Goal: Task Accomplishment & Management: Use online tool/utility

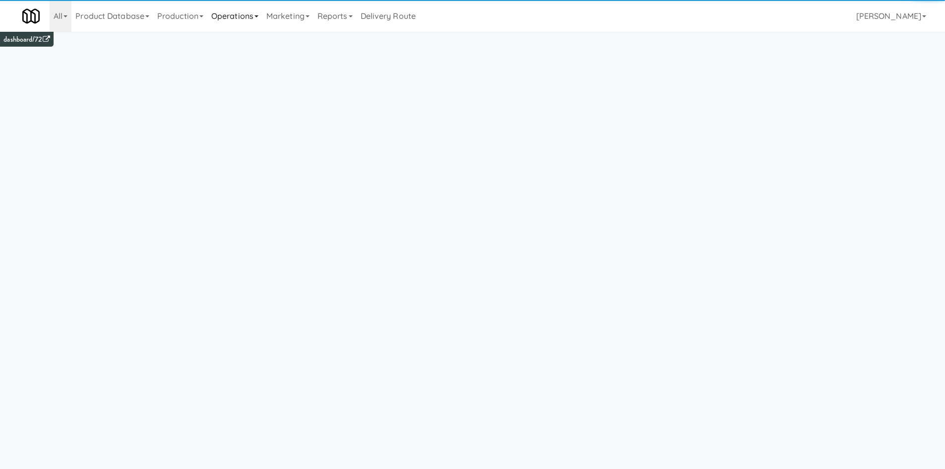
click at [240, 22] on link "Operations" at bounding box center [234, 16] width 55 height 32
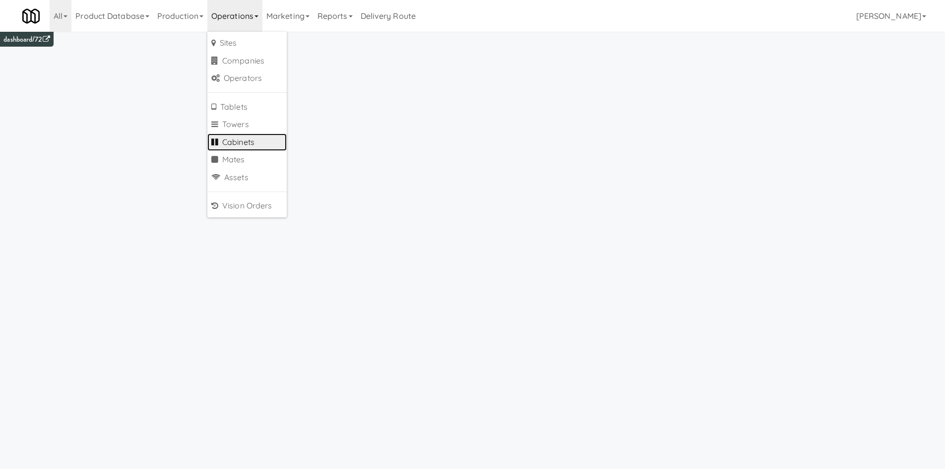
click at [254, 140] on link "Cabinets" at bounding box center [246, 142] width 79 height 18
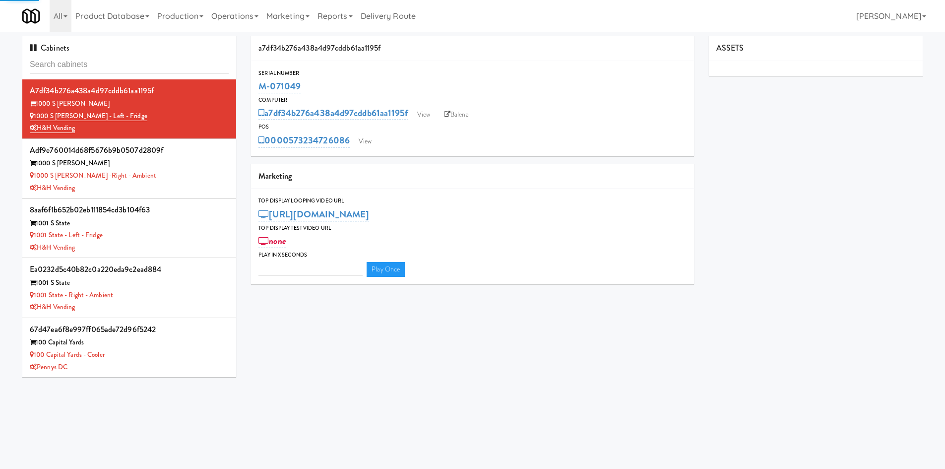
type input "3"
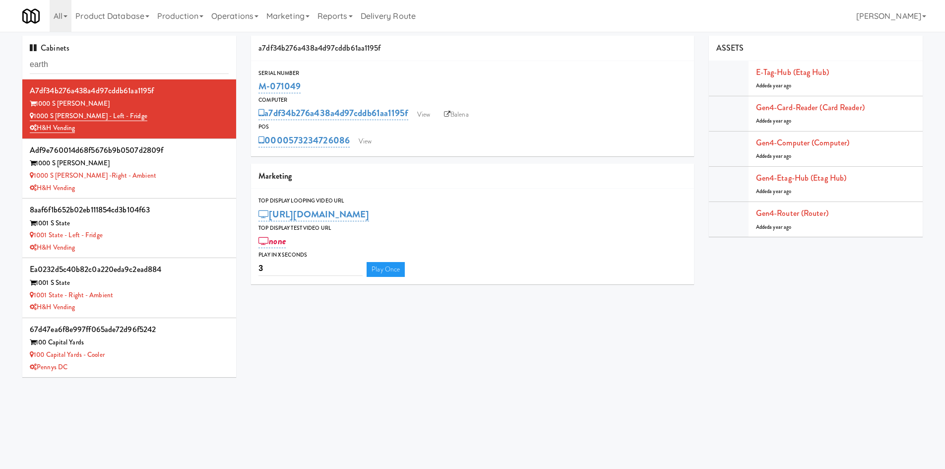
type input "earth"
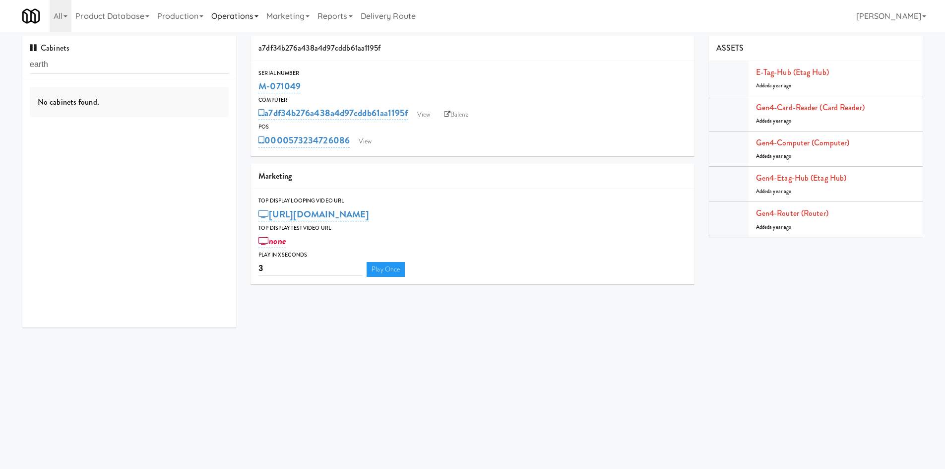
click at [225, 14] on link "Operations" at bounding box center [234, 16] width 55 height 32
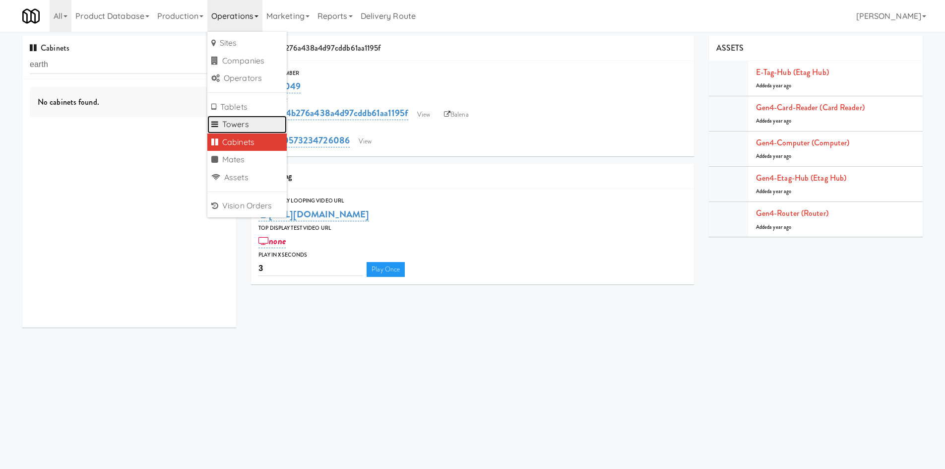
click at [261, 119] on link "Towers" at bounding box center [246, 125] width 79 height 18
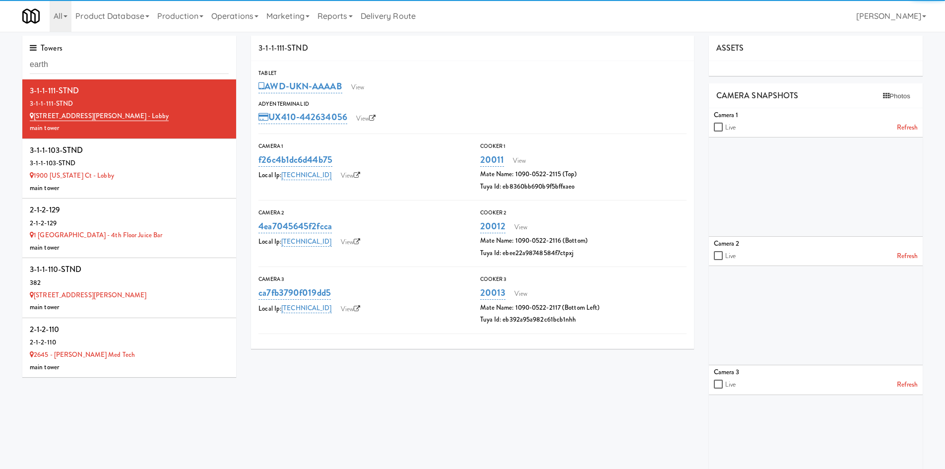
type input "earth"
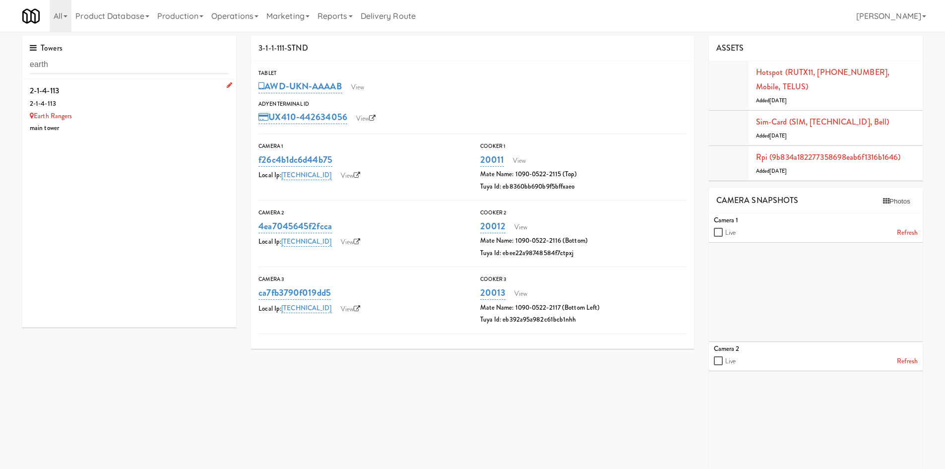
click at [155, 134] on li "2-1-4-113 2-1-4-113 Earth Rangers main tower" at bounding box center [129, 108] width 214 height 59
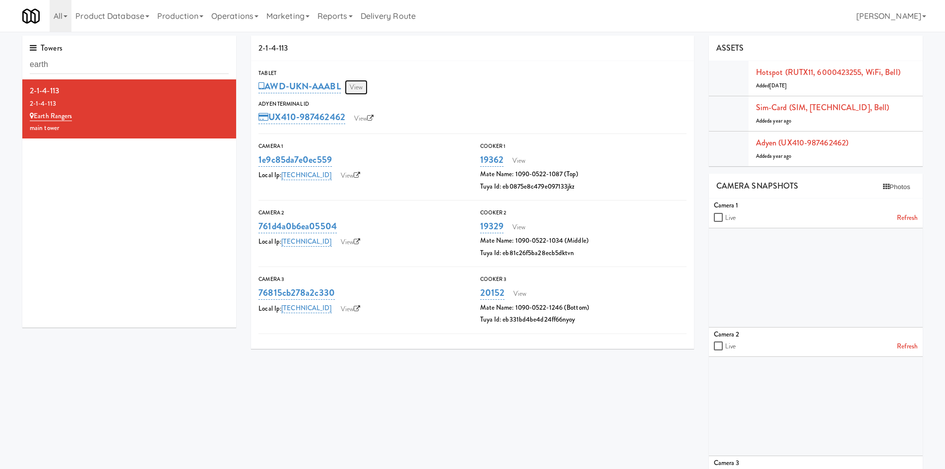
click at [364, 85] on link "View" at bounding box center [356, 87] width 23 height 15
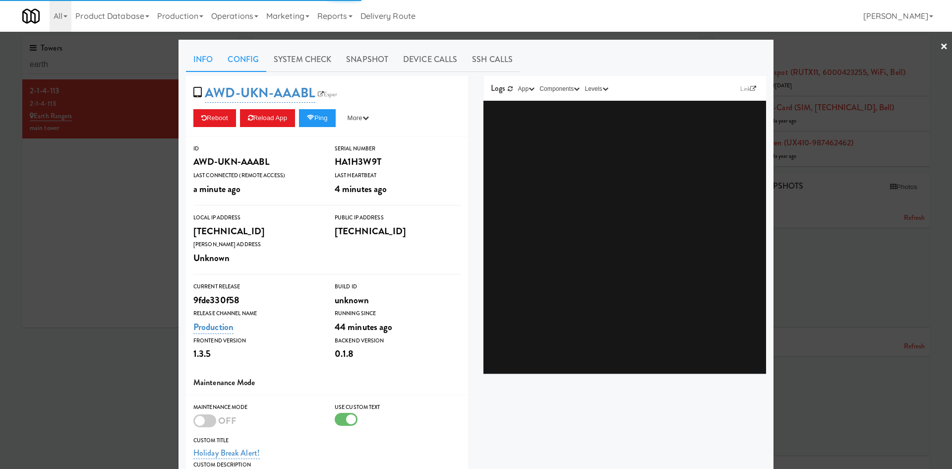
click at [232, 55] on link "Config" at bounding box center [243, 59] width 46 height 25
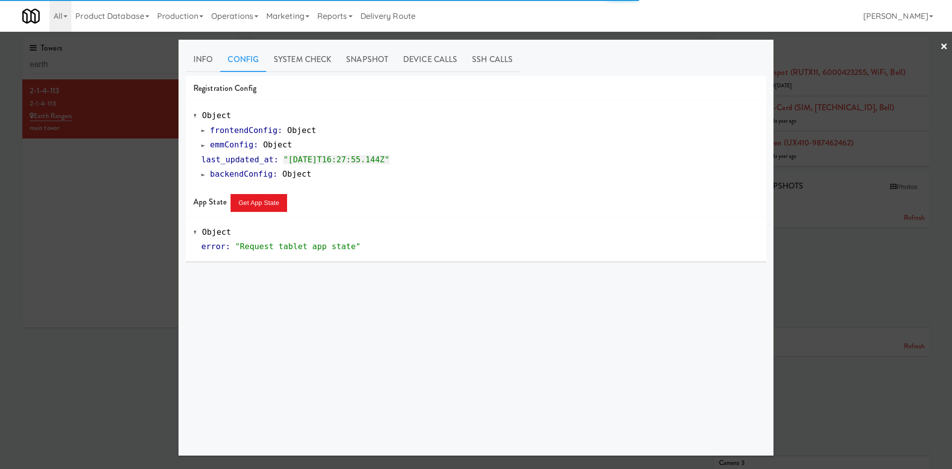
click at [228, 132] on span "frontendConfig" at bounding box center [243, 129] width 67 height 9
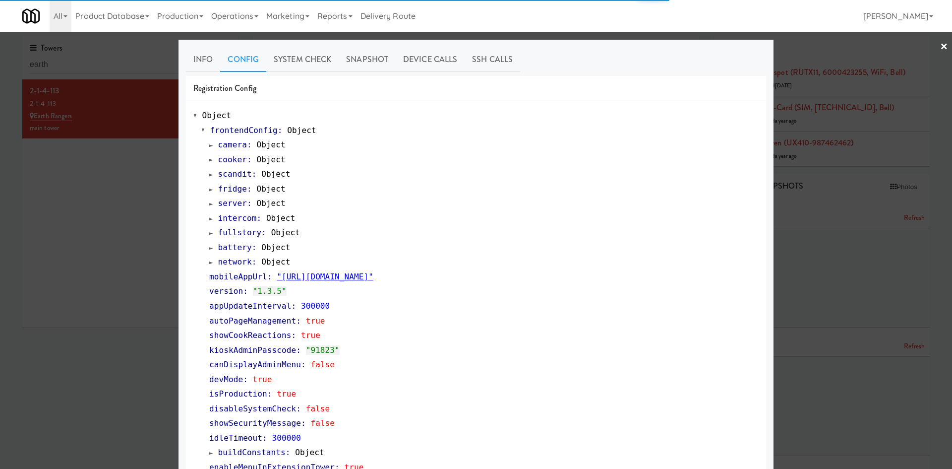
click at [224, 128] on span "frontendConfig" at bounding box center [243, 129] width 67 height 9
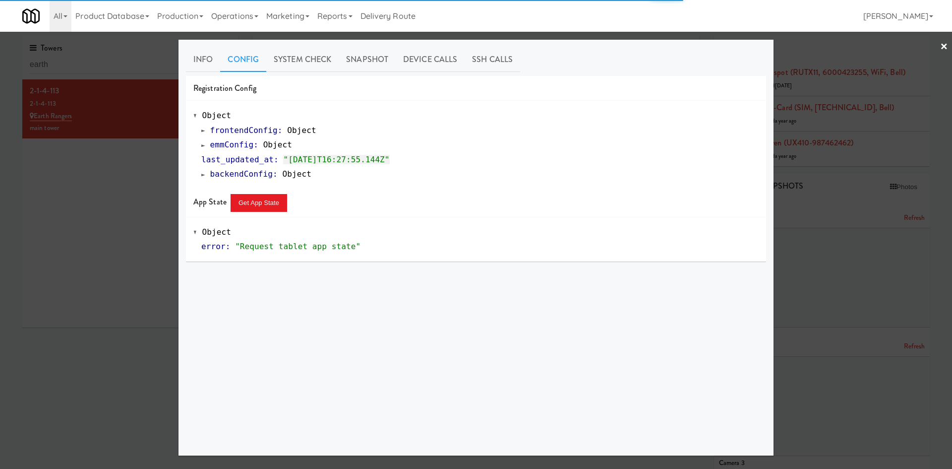
click at [224, 149] on span "emmConfig" at bounding box center [232, 144] width 44 height 9
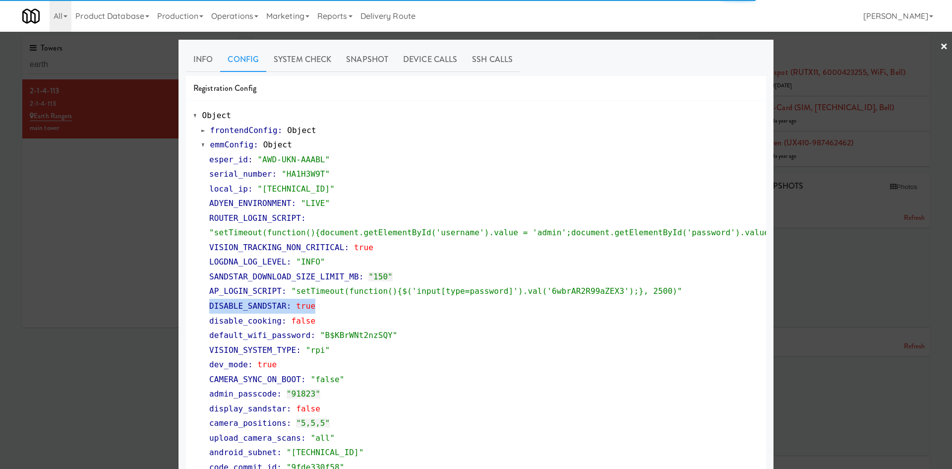
drag, startPoint x: 321, startPoint y: 307, endPoint x: 202, endPoint y: 304, distance: 118.6
click at [202, 304] on div "esper_id : "AWD-UKN-AAABL" serial_number : "HA1H3W9T" local_ip : "[TECHNICAL_ID…" at bounding box center [479, 349] width 557 height 395
click at [109, 304] on div at bounding box center [476, 234] width 952 height 469
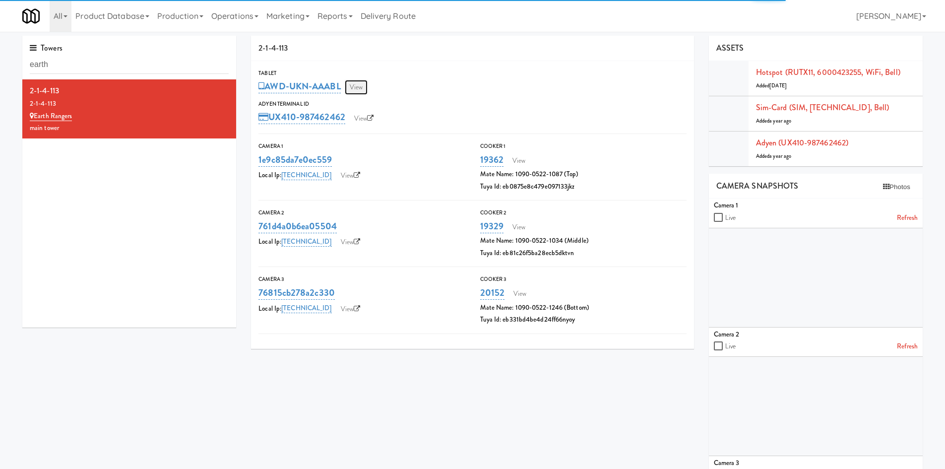
click at [354, 86] on link "View" at bounding box center [356, 87] width 23 height 15
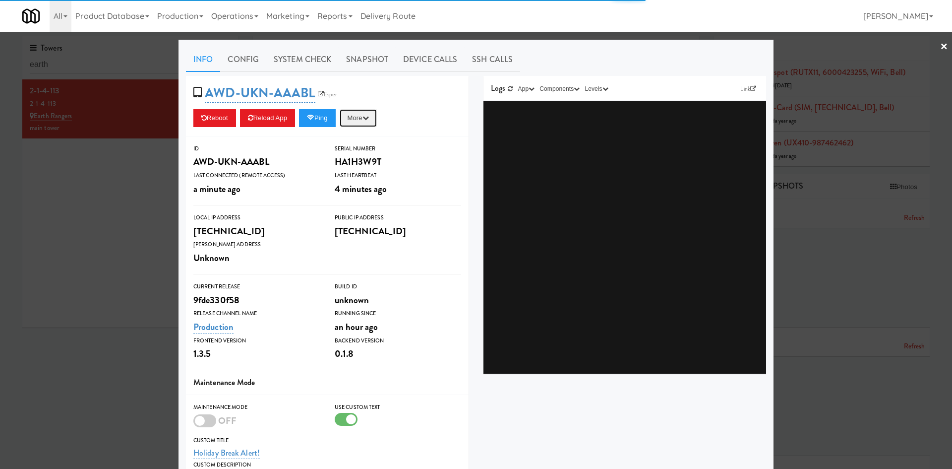
click at [365, 124] on button "More" at bounding box center [358, 118] width 37 height 18
click at [337, 92] on span "AWD-UKN-AAABL Esper" at bounding box center [268, 92] width 150 height 19
click at [335, 92] on link "Esper" at bounding box center [327, 94] width 25 height 10
click at [356, 117] on button "More" at bounding box center [358, 118] width 37 height 18
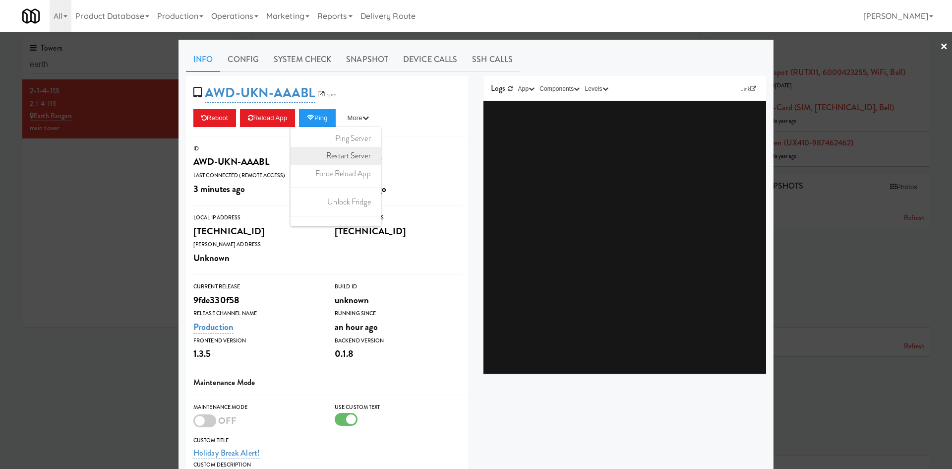
click at [350, 157] on link "Restart Server" at bounding box center [336, 156] width 90 height 18
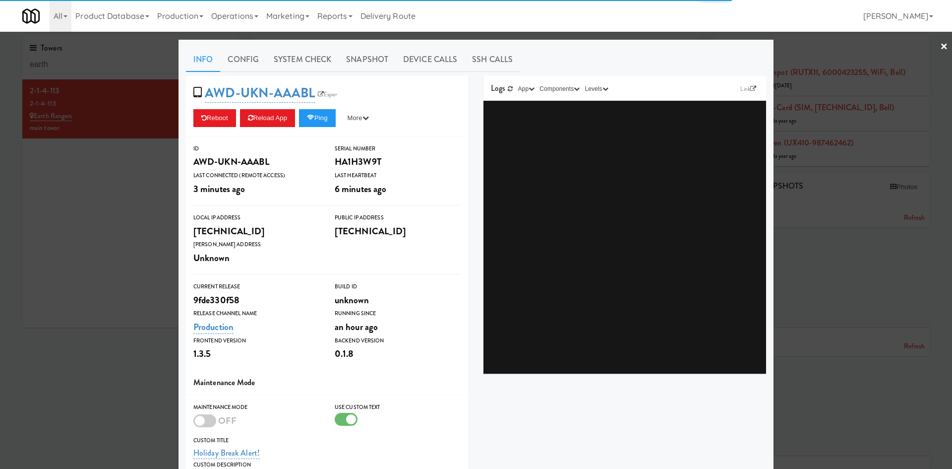
click at [220, 44] on div "Info Config System Check Snapshot Device Calls SSH Calls AWD-UKN-AAABL Esper Re…" at bounding box center [476, 329] width 595 height 579
click at [239, 57] on link "Config" at bounding box center [243, 59] width 46 height 25
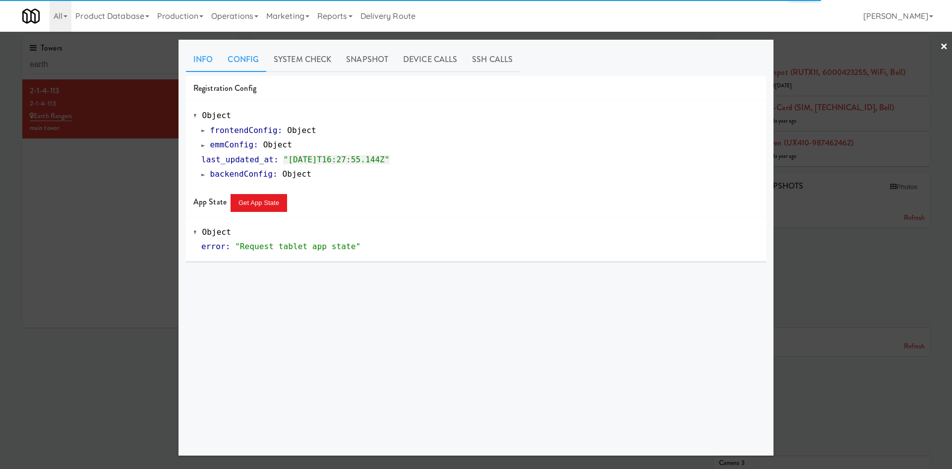
click at [207, 63] on link "Info" at bounding box center [203, 59] width 34 height 25
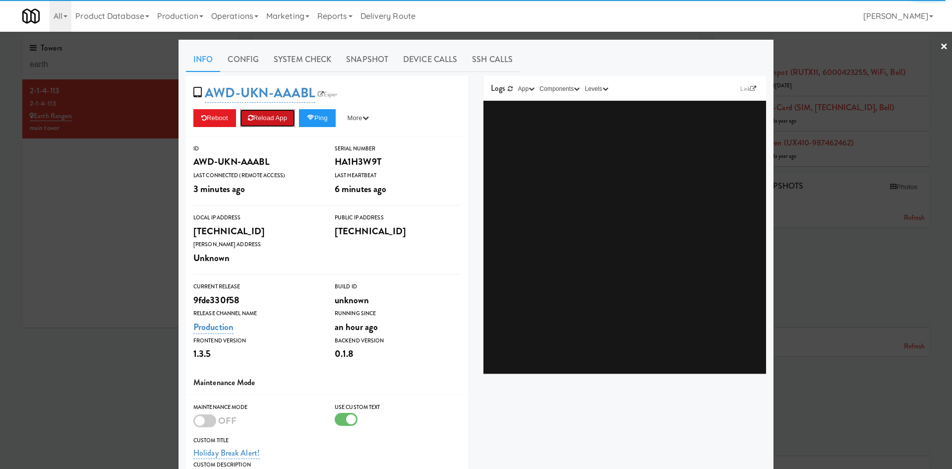
click at [285, 116] on button "Reload App" at bounding box center [267, 118] width 55 height 18
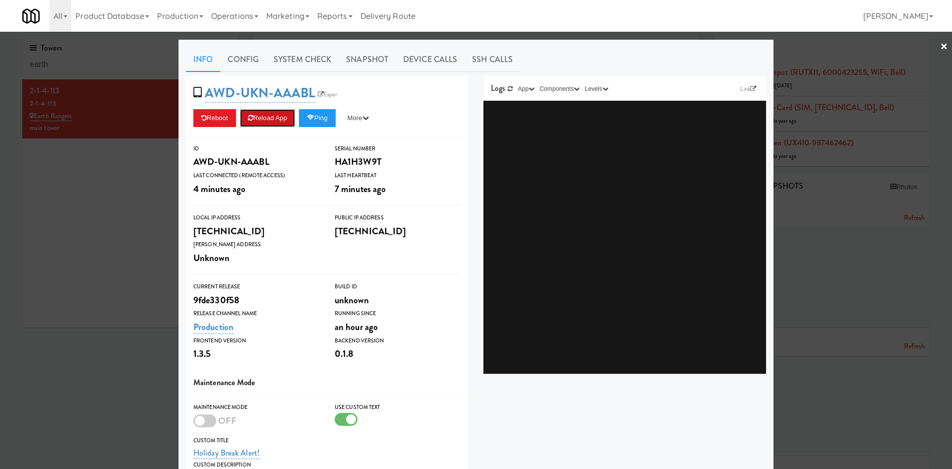
click at [264, 122] on button "Reload App" at bounding box center [267, 118] width 55 height 18
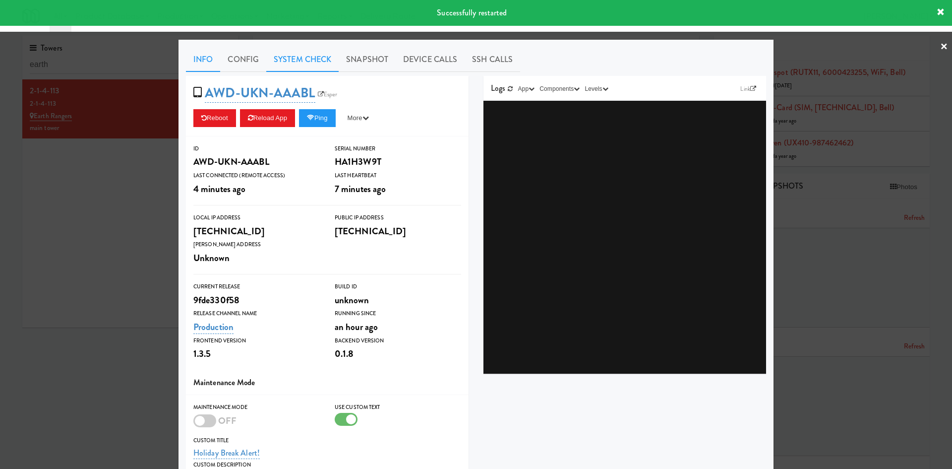
click at [297, 56] on link "System Check" at bounding box center [302, 59] width 72 height 25
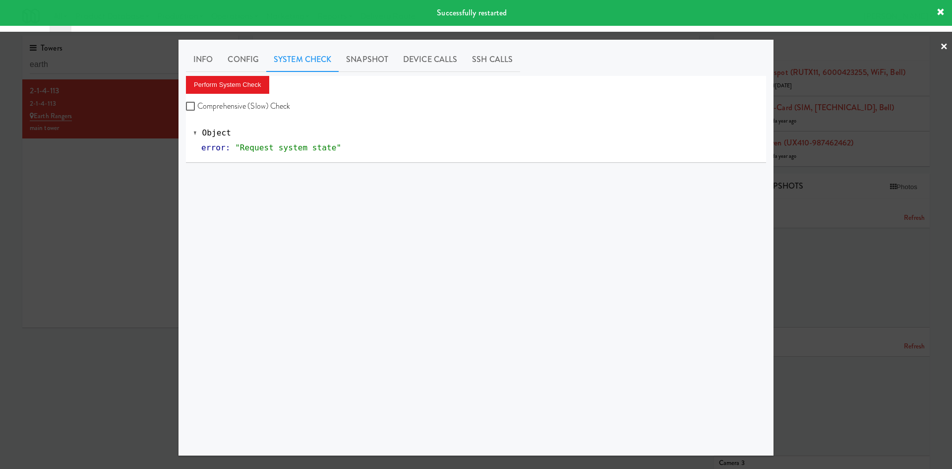
click at [212, 134] on span "Object" at bounding box center [216, 132] width 29 height 9
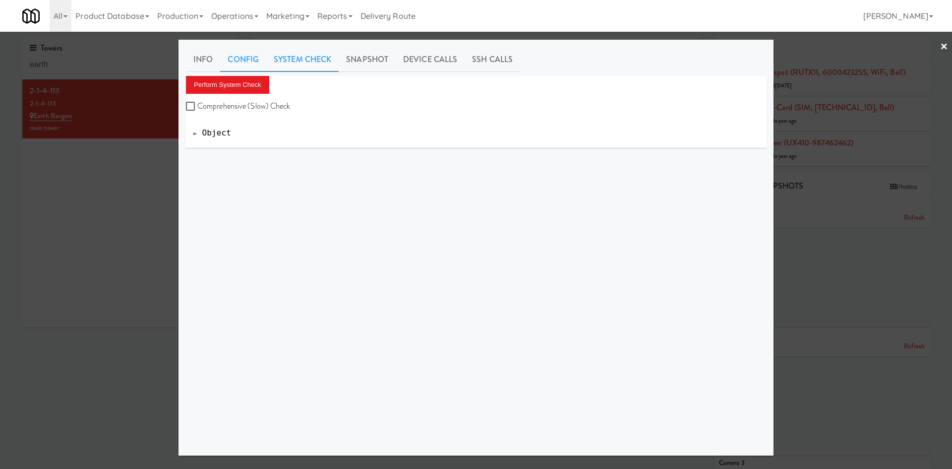
click at [244, 61] on link "Config" at bounding box center [243, 59] width 46 height 25
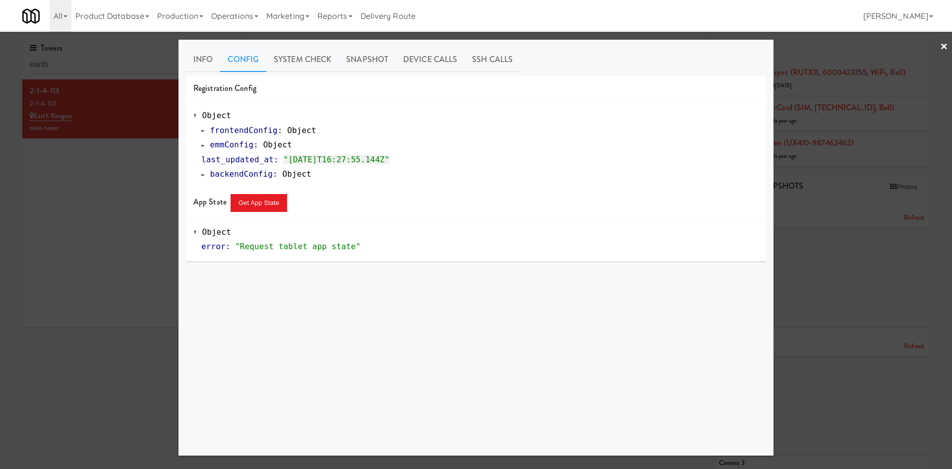
click at [244, 147] on span "emmConfig" at bounding box center [232, 144] width 44 height 9
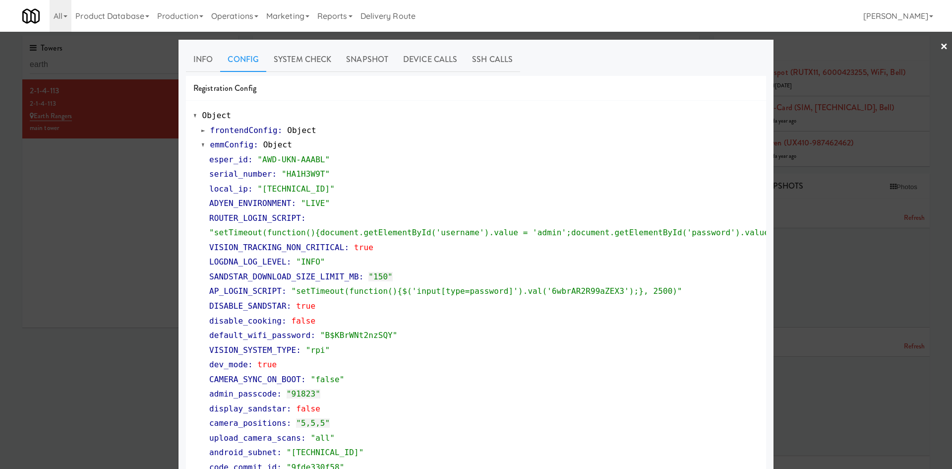
click at [80, 227] on div at bounding box center [476, 234] width 952 height 469
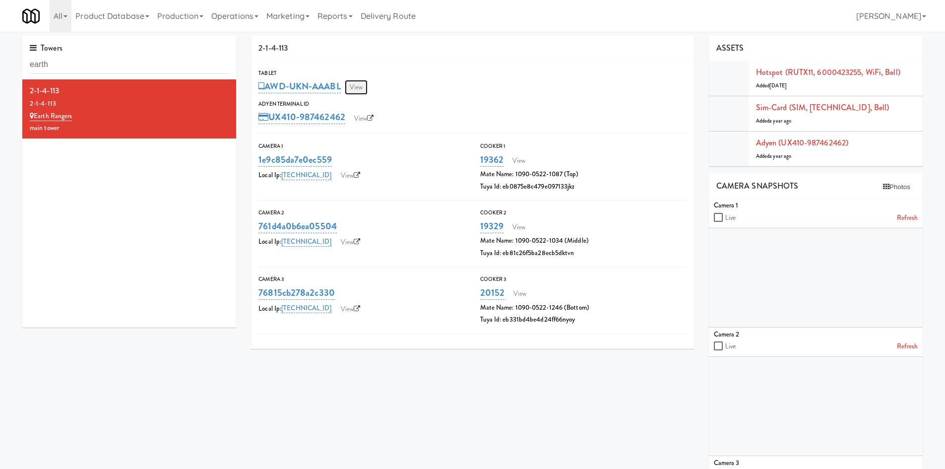
click at [368, 92] on link "View" at bounding box center [356, 87] width 23 height 15
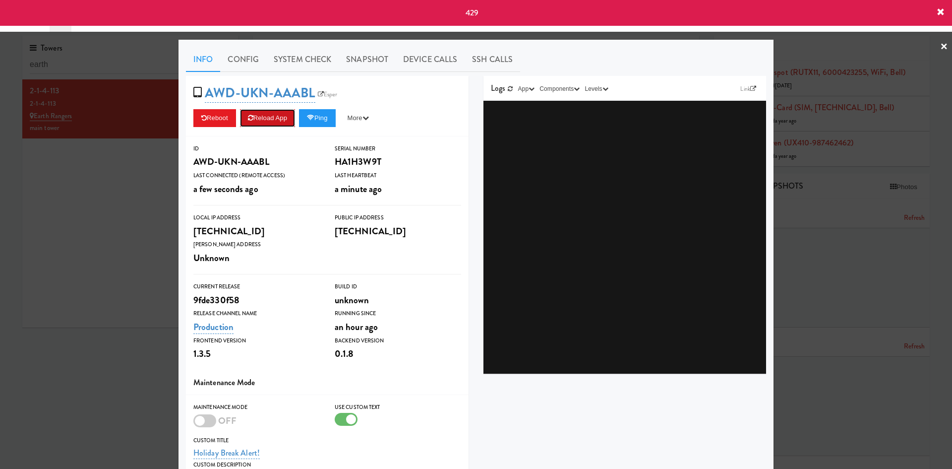
click at [275, 121] on button "Reload App" at bounding box center [267, 118] width 55 height 18
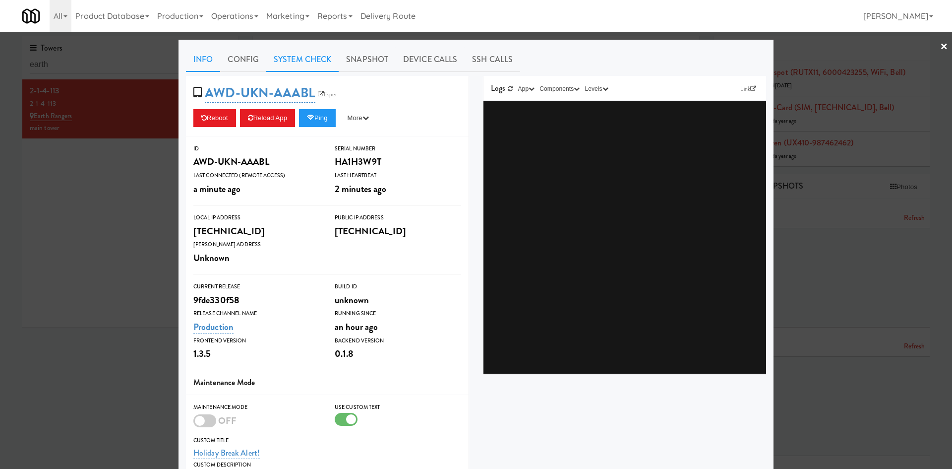
click at [323, 62] on link "System Check" at bounding box center [302, 59] width 72 height 25
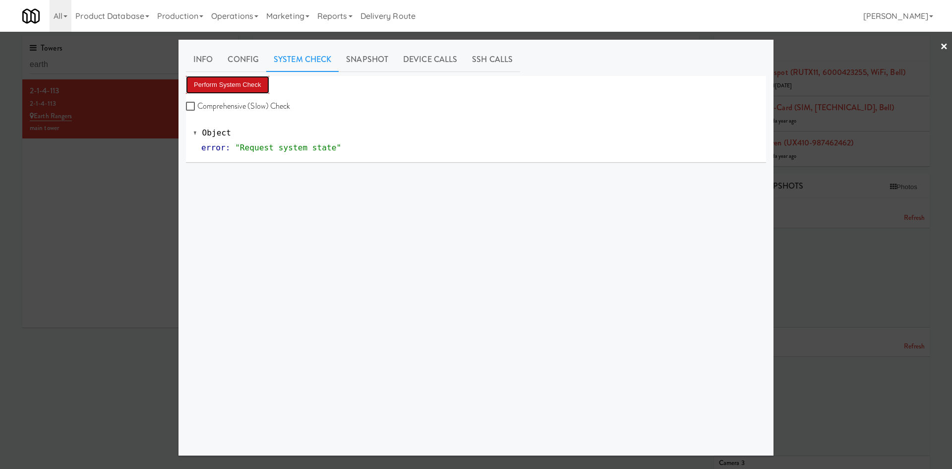
click at [235, 85] on button "Perform System Check" at bounding box center [227, 85] width 83 height 18
click at [212, 61] on link "Info" at bounding box center [203, 59] width 34 height 25
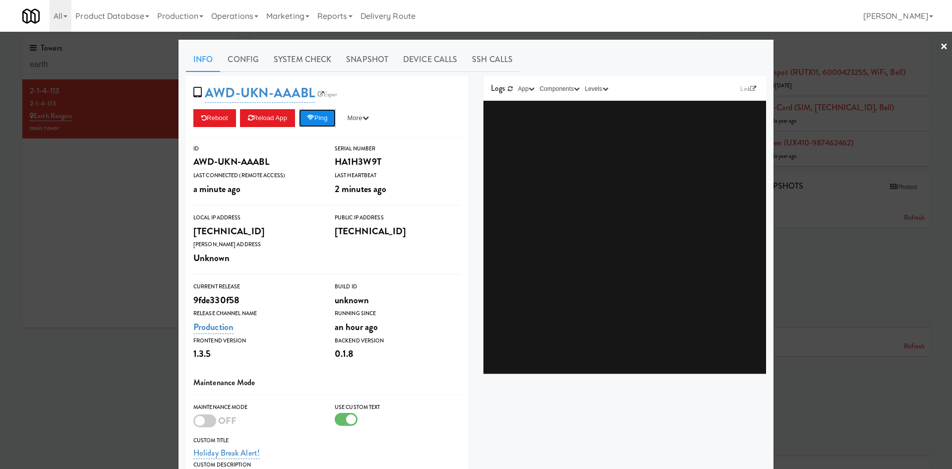
click at [310, 119] on icon at bounding box center [310, 118] width 7 height 6
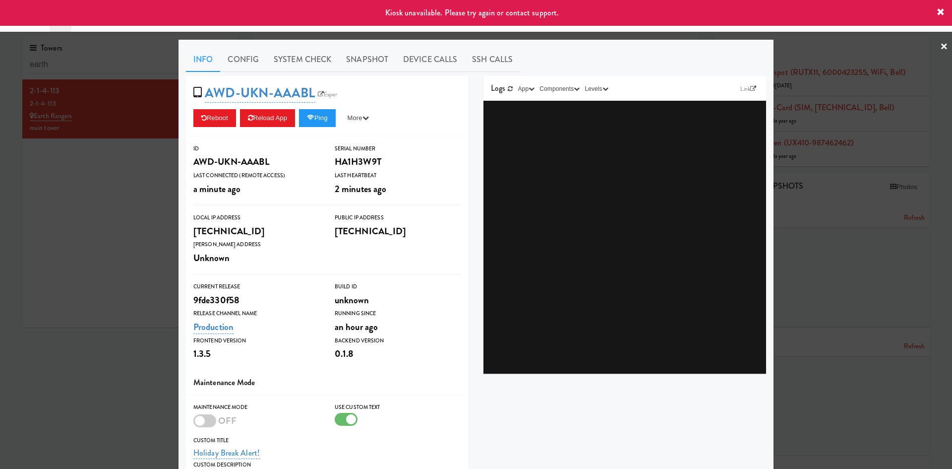
click at [129, 346] on div at bounding box center [476, 234] width 952 height 469
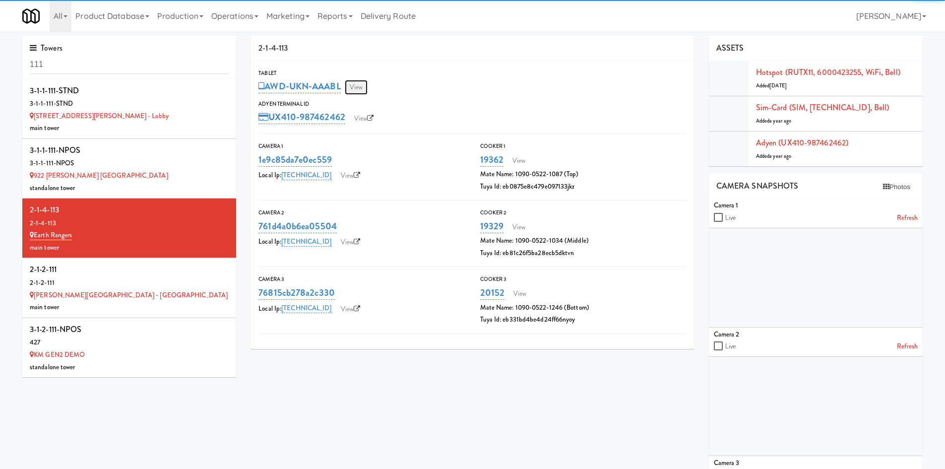
click at [367, 88] on link "View" at bounding box center [356, 87] width 23 height 15
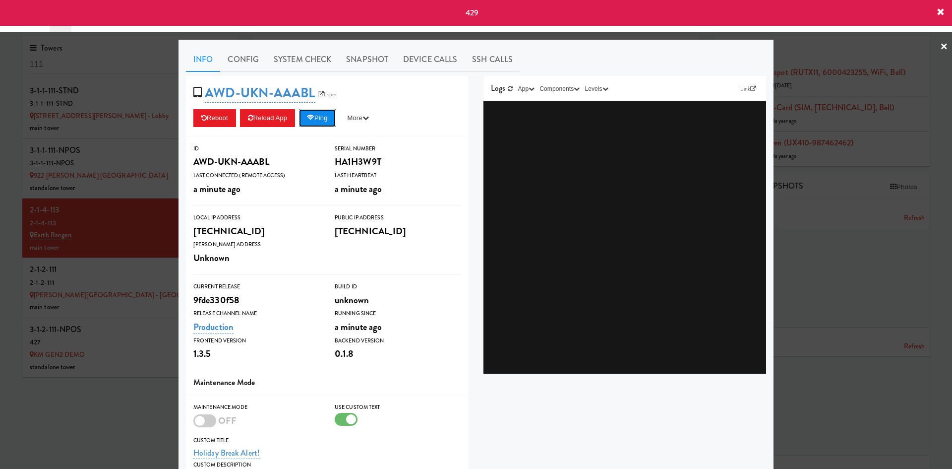
click at [315, 119] on button "Ping" at bounding box center [317, 118] width 37 height 18
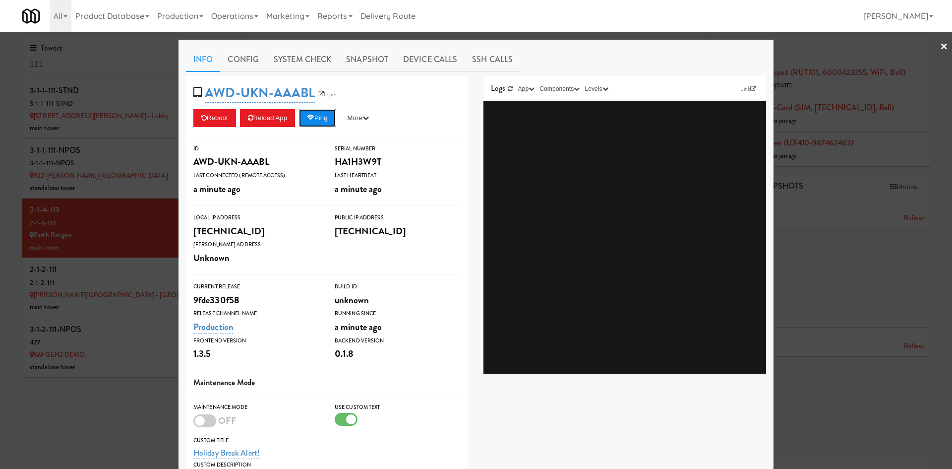
click at [328, 120] on button "Ping" at bounding box center [317, 118] width 37 height 18
click at [306, 120] on button "Ping" at bounding box center [317, 118] width 37 height 18
click at [325, 118] on button "Ping" at bounding box center [317, 118] width 37 height 18
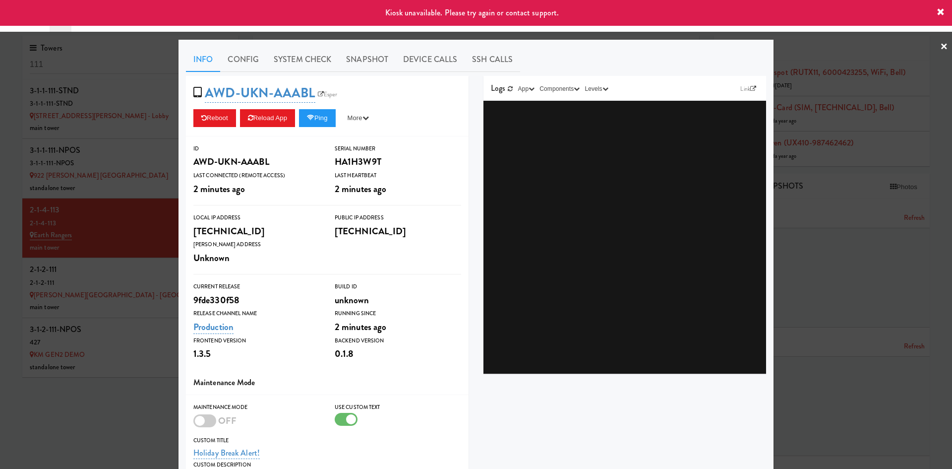
click at [64, 152] on div at bounding box center [476, 234] width 952 height 469
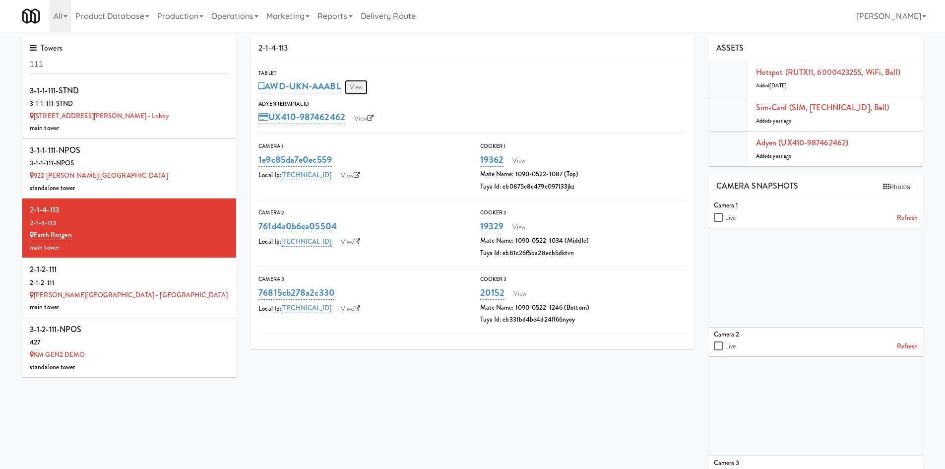
click at [358, 93] on link "View" at bounding box center [356, 87] width 23 height 15
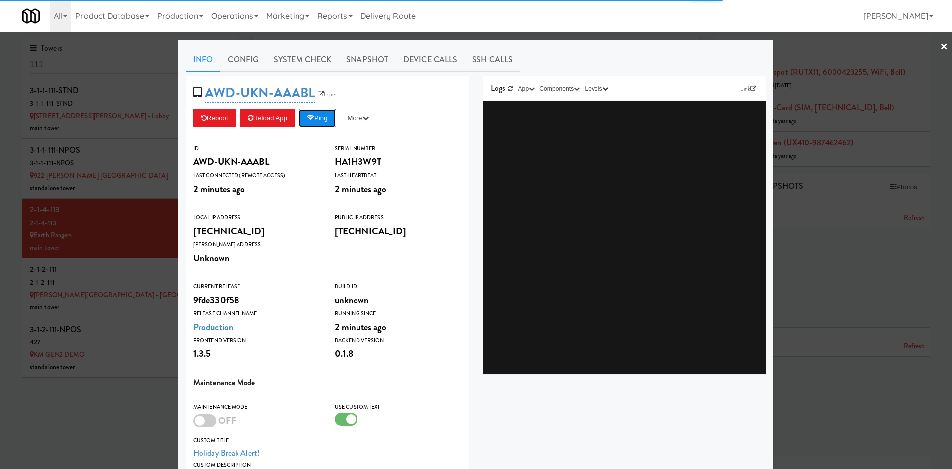
click at [322, 122] on button "Ping" at bounding box center [317, 118] width 37 height 18
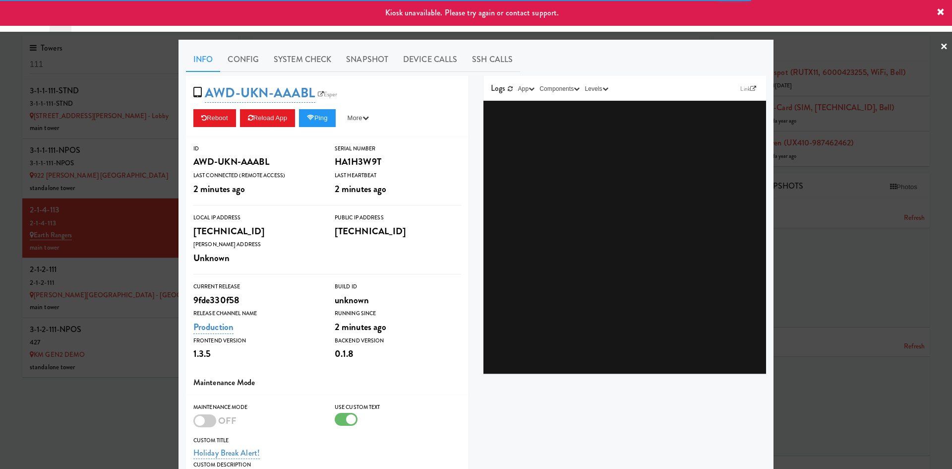
click at [357, 43] on div "Info Config System Check Snapshot Device Calls SSH Calls AWD-UKN-AAABL Esper Re…" at bounding box center [476, 329] width 595 height 579
click at [309, 53] on link "System Check" at bounding box center [302, 59] width 72 height 25
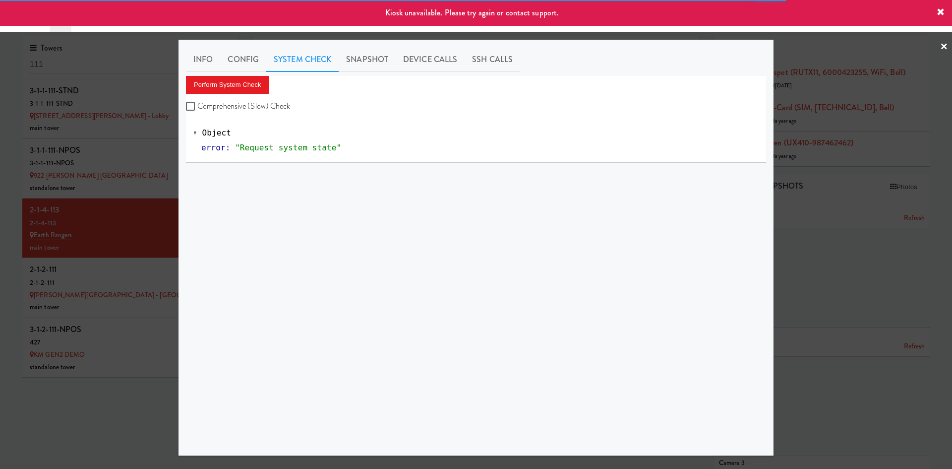
click at [276, 61] on link "System Check" at bounding box center [302, 59] width 72 height 25
click at [232, 61] on link "Config" at bounding box center [243, 59] width 46 height 25
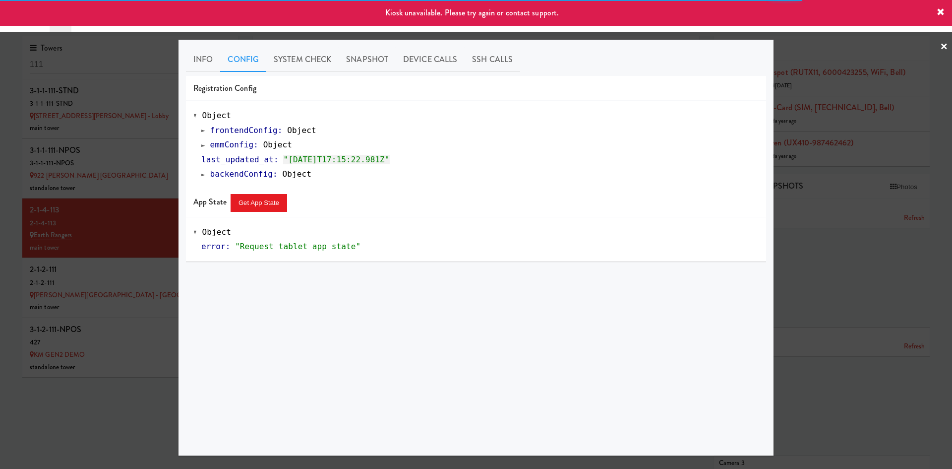
click at [221, 61] on link "Config" at bounding box center [243, 59] width 46 height 25
click at [213, 62] on link "Info" at bounding box center [203, 59] width 34 height 25
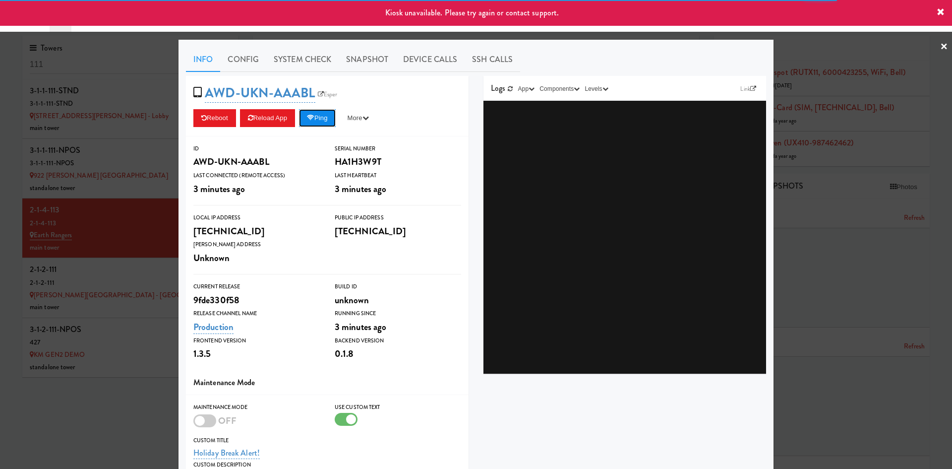
click at [325, 111] on button "Ping" at bounding box center [317, 118] width 37 height 18
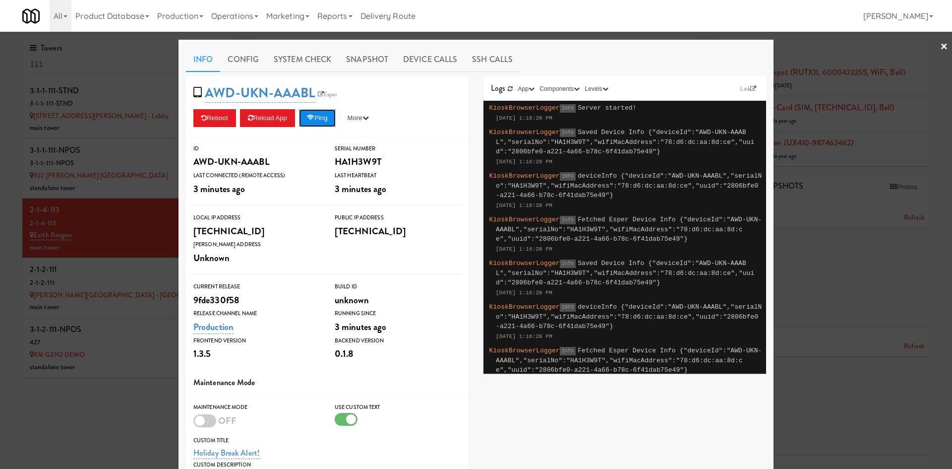
click at [322, 119] on button "Ping" at bounding box center [317, 118] width 37 height 18
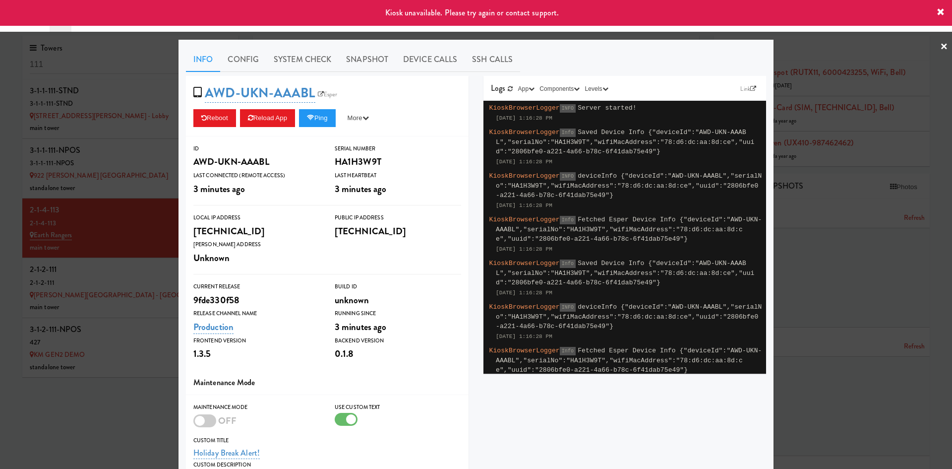
click at [94, 409] on div at bounding box center [476, 234] width 952 height 469
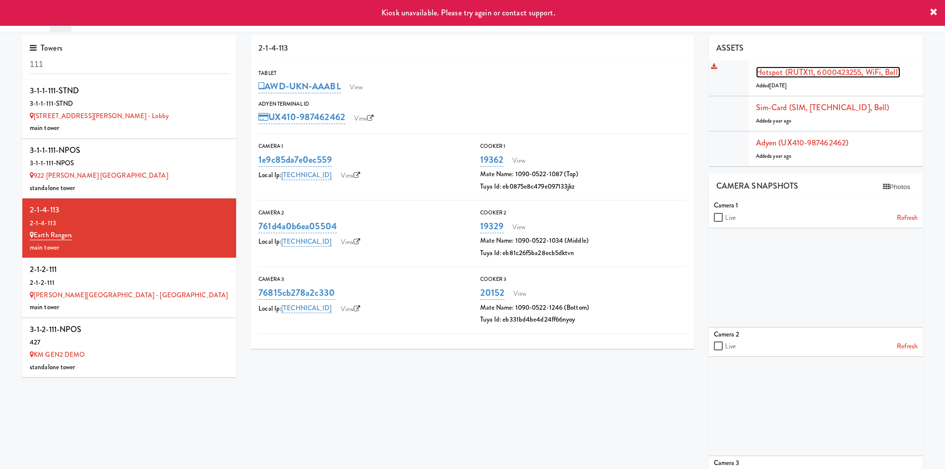
click at [803, 67] on link "Hotspot (RUTX11, 6000423255, WiFi, Bell)" at bounding box center [828, 71] width 144 height 11
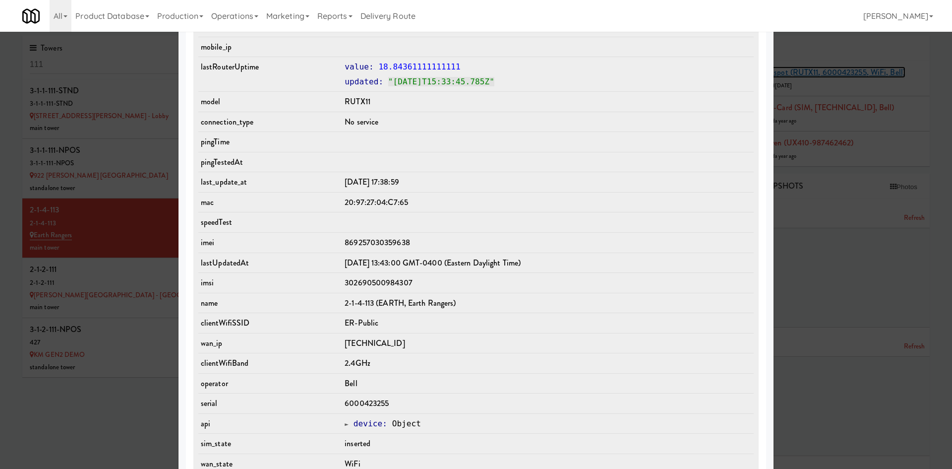
scroll to position [560, 0]
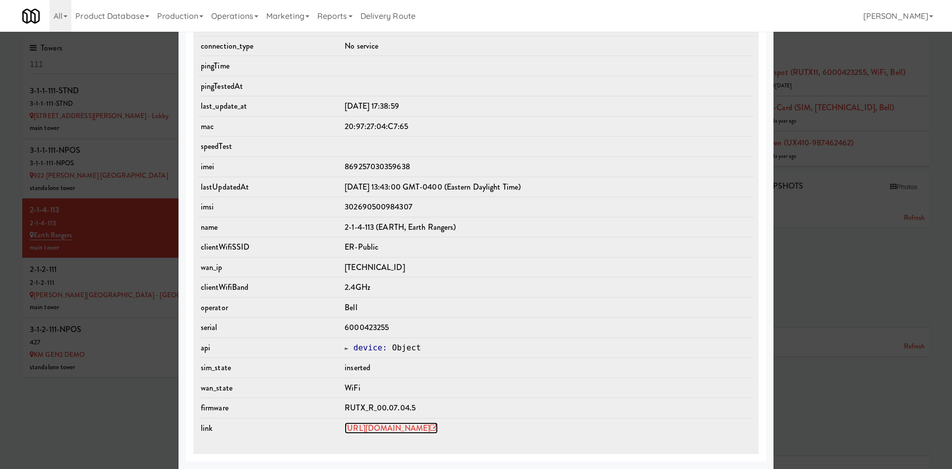
click at [398, 428] on link "https://rms.teltonika-networks.com/devices/813501" at bounding box center [391, 427] width 93 height 11
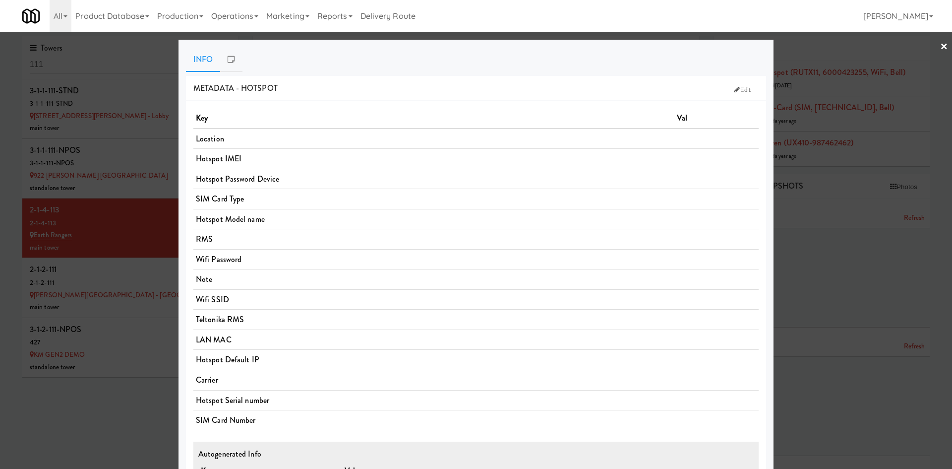
click at [94, 465] on div at bounding box center [476, 234] width 952 height 469
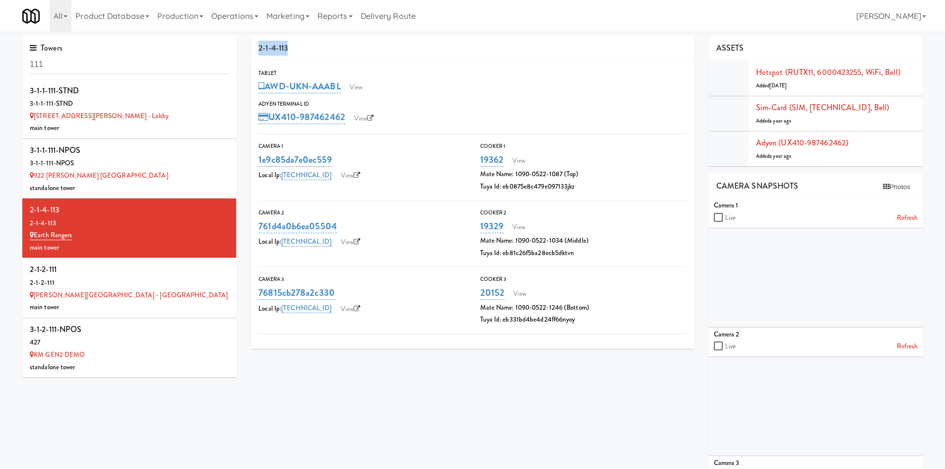
drag, startPoint x: 302, startPoint y: 43, endPoint x: 254, endPoint y: 44, distance: 47.6
click at [254, 44] on div "2-1-4-113" at bounding box center [472, 48] width 443 height 25
copy div "2-1-4-113"
click at [350, 83] on link "View" at bounding box center [356, 87] width 23 height 15
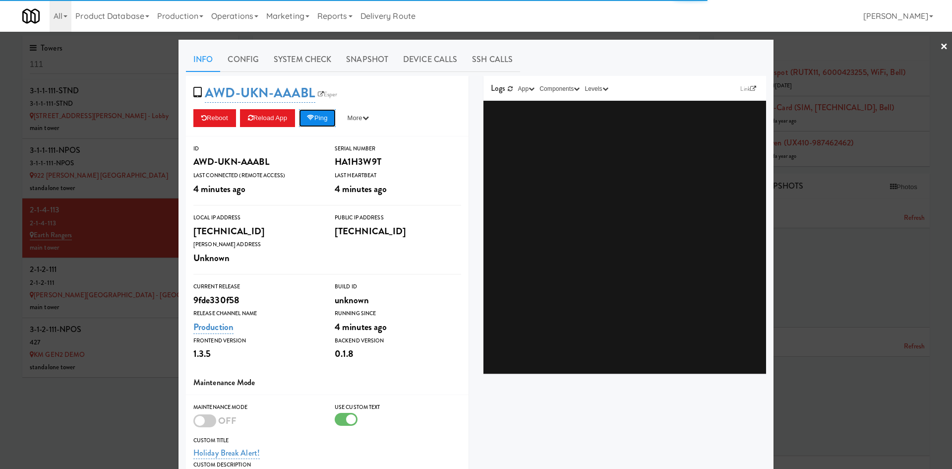
click at [323, 119] on button "Ping" at bounding box center [317, 118] width 37 height 18
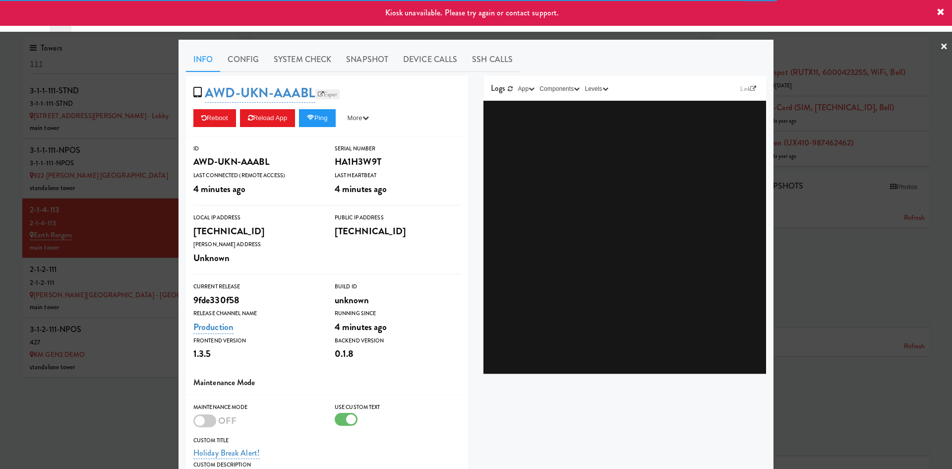
click at [315, 89] on link "Esper" at bounding box center [327, 94] width 25 height 10
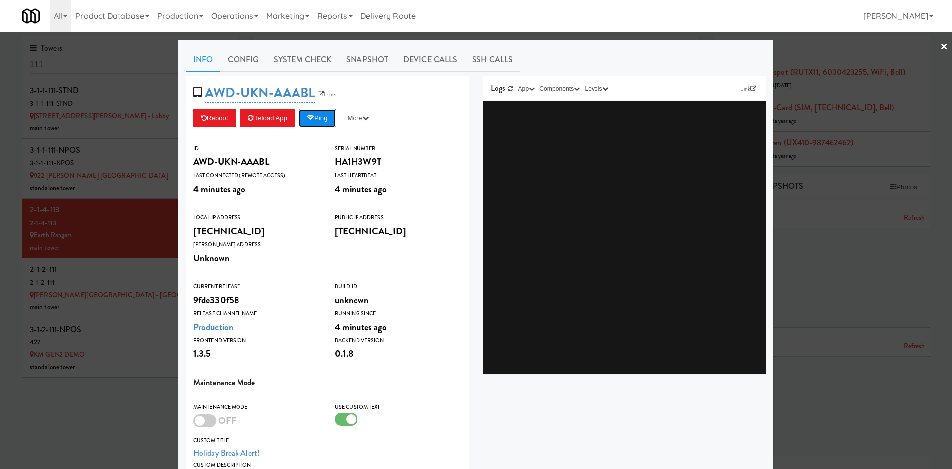
click at [319, 122] on button "Ping" at bounding box center [317, 118] width 37 height 18
click at [328, 115] on button "Ping" at bounding box center [317, 118] width 37 height 18
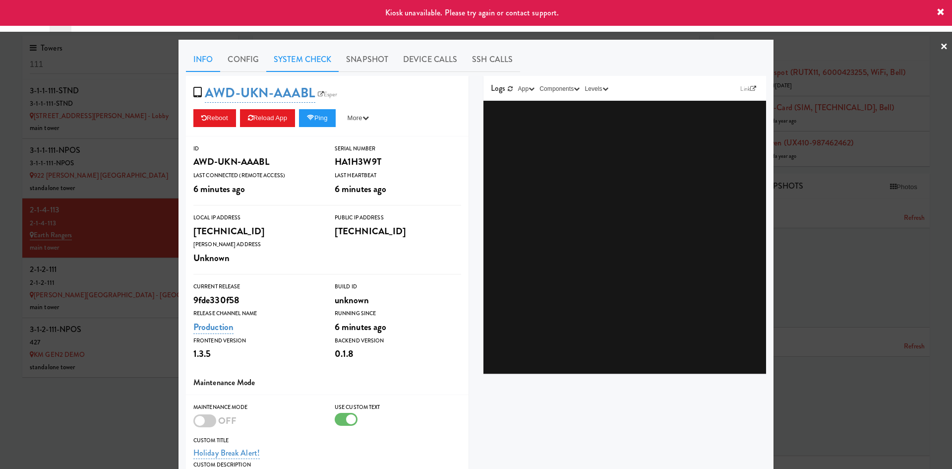
click at [300, 62] on link "System Check" at bounding box center [302, 59] width 72 height 25
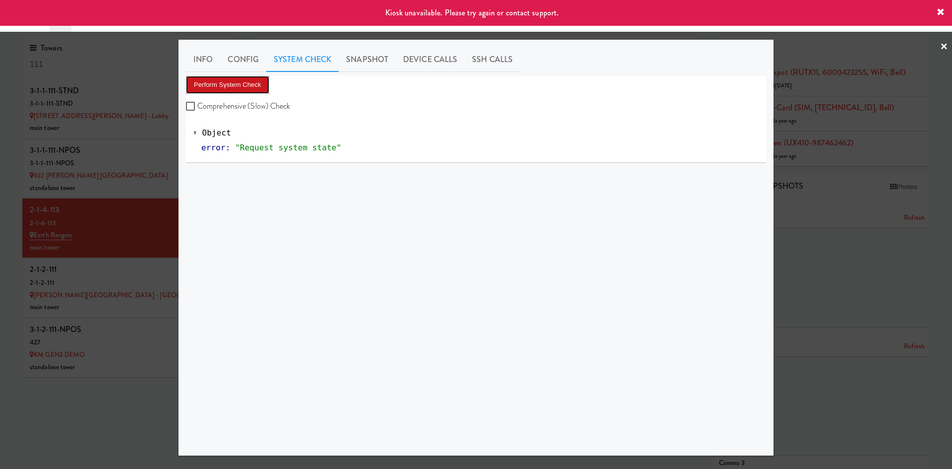
click at [248, 84] on button "Perform System Check" at bounding box center [227, 85] width 83 height 18
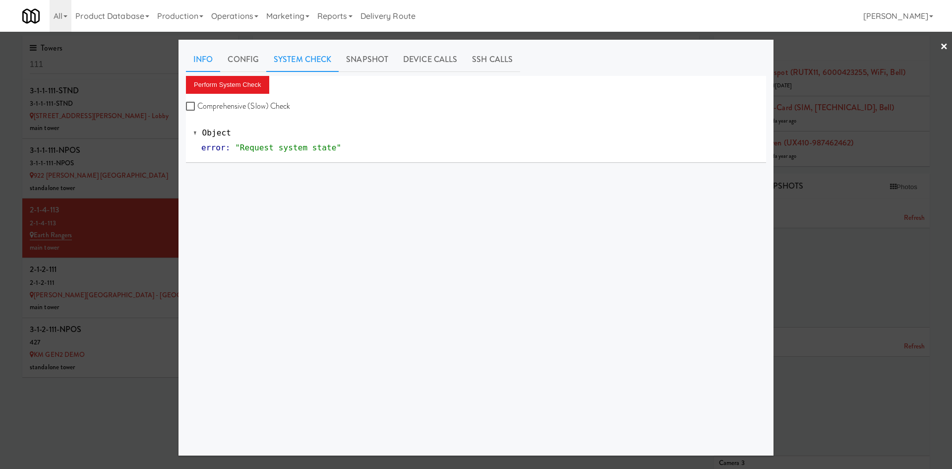
click at [206, 59] on link "Info" at bounding box center [203, 59] width 34 height 25
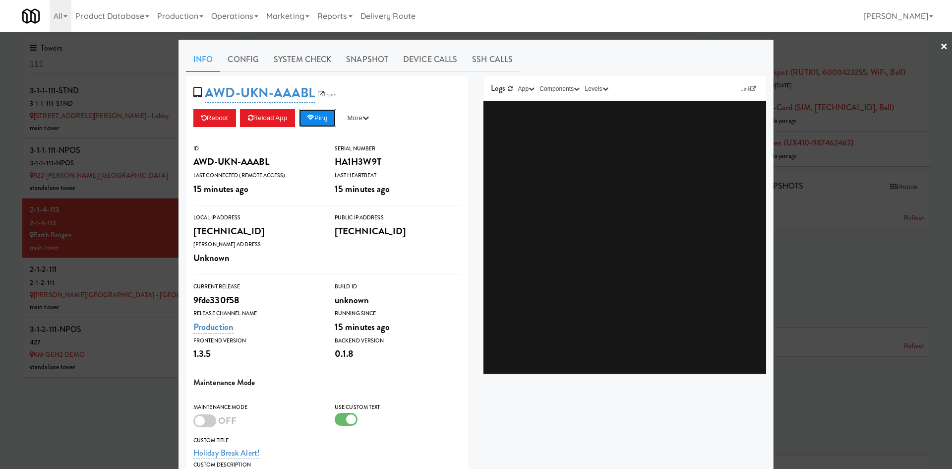
click at [330, 119] on button "Ping" at bounding box center [317, 118] width 37 height 18
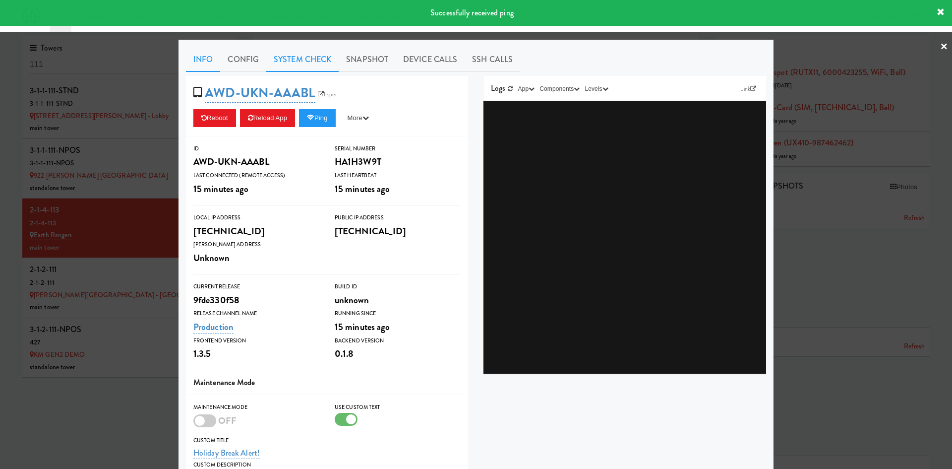
click at [316, 59] on link "System Check" at bounding box center [302, 59] width 72 height 25
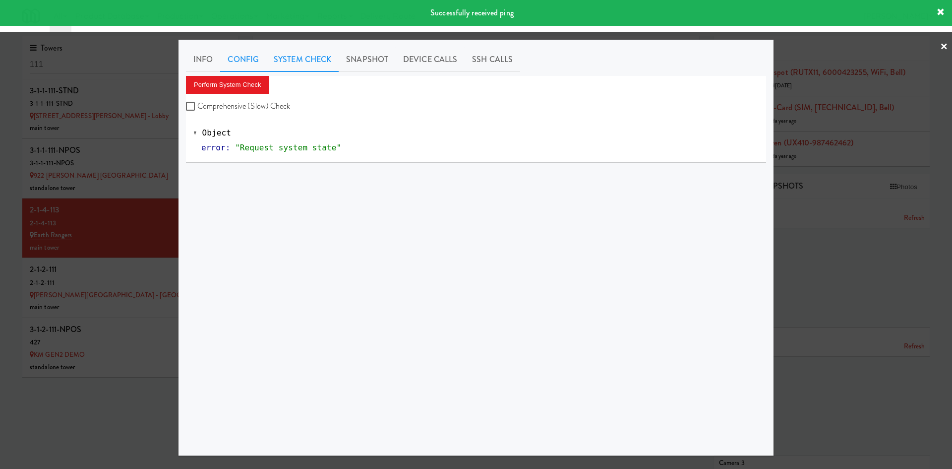
click at [229, 63] on link "Config" at bounding box center [243, 59] width 46 height 25
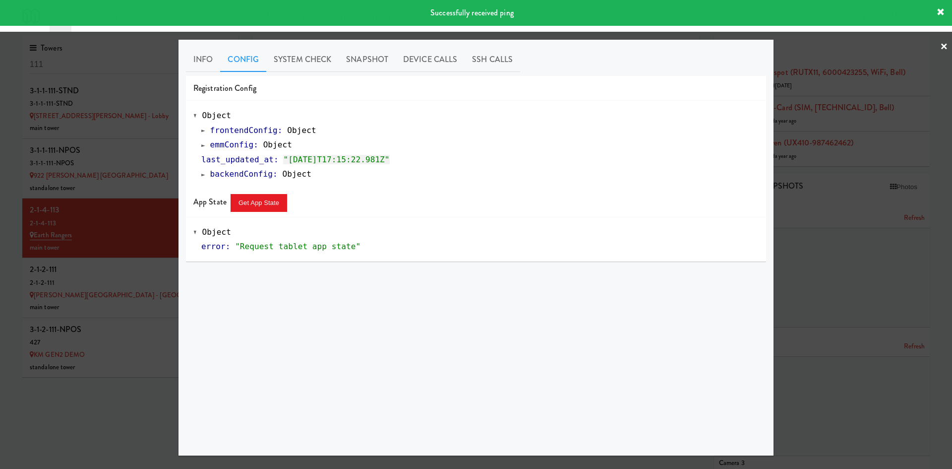
click at [230, 143] on span "emmConfig" at bounding box center [232, 144] width 44 height 9
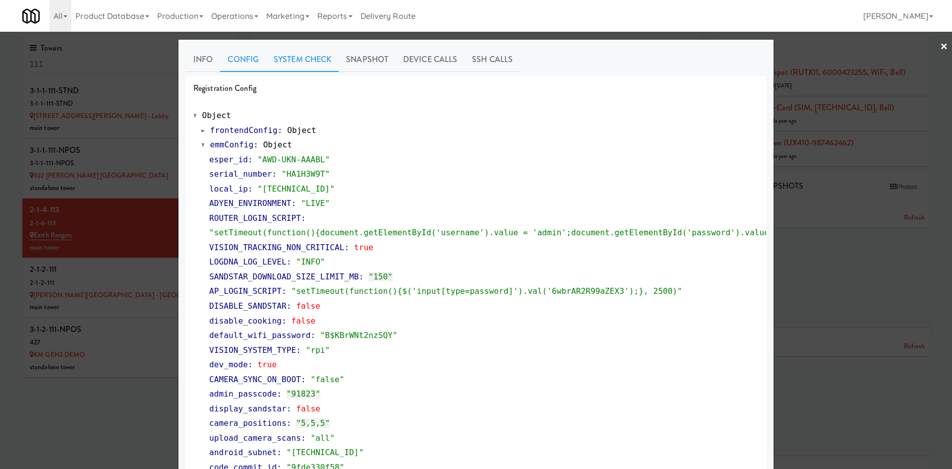
click at [299, 47] on div "Info Config System Check Snapshot Device Calls SSH Calls Registration Config Ob…" at bounding box center [476, 352] width 595 height 624
click at [295, 69] on link "System Check" at bounding box center [302, 59] width 72 height 25
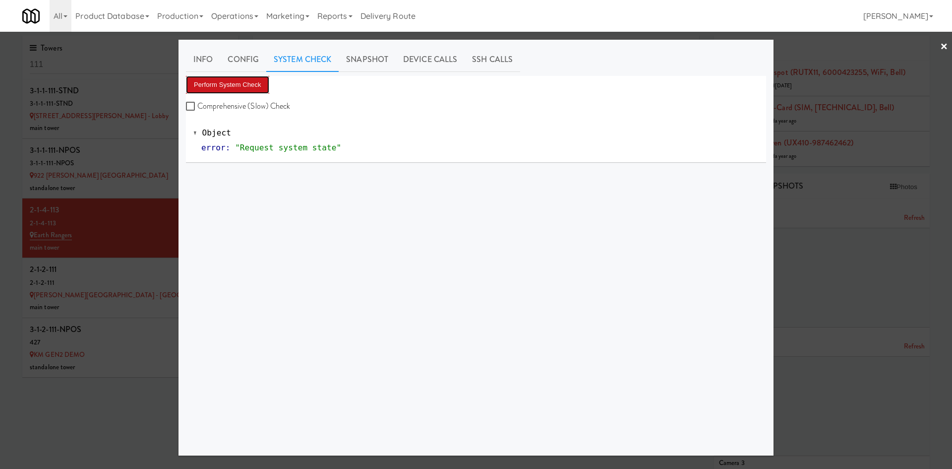
click at [254, 76] on button "Perform System Check" at bounding box center [227, 85] width 83 height 18
click at [251, 85] on button "Perform System Check" at bounding box center [227, 85] width 83 height 18
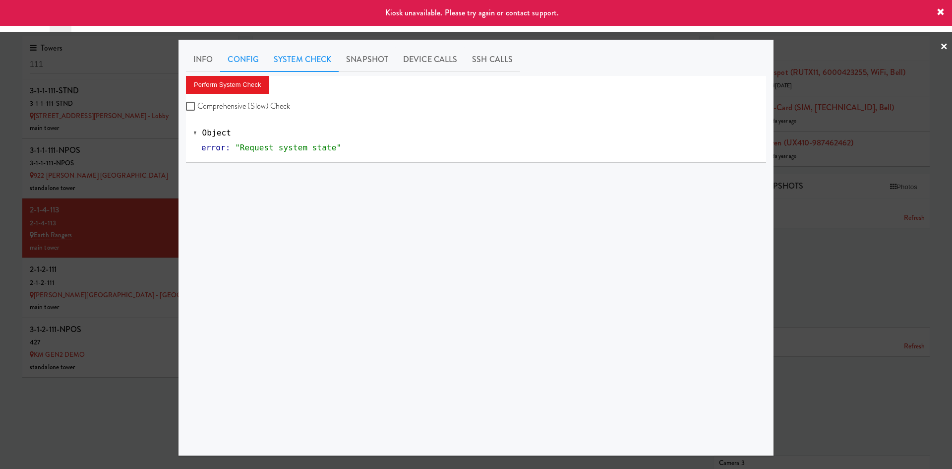
click at [247, 69] on link "Config" at bounding box center [243, 59] width 46 height 25
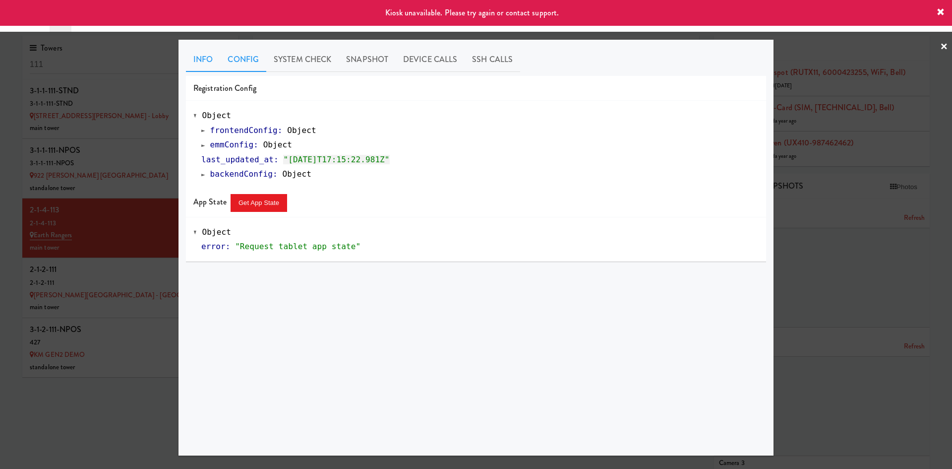
click at [189, 57] on link "Info" at bounding box center [203, 59] width 34 height 25
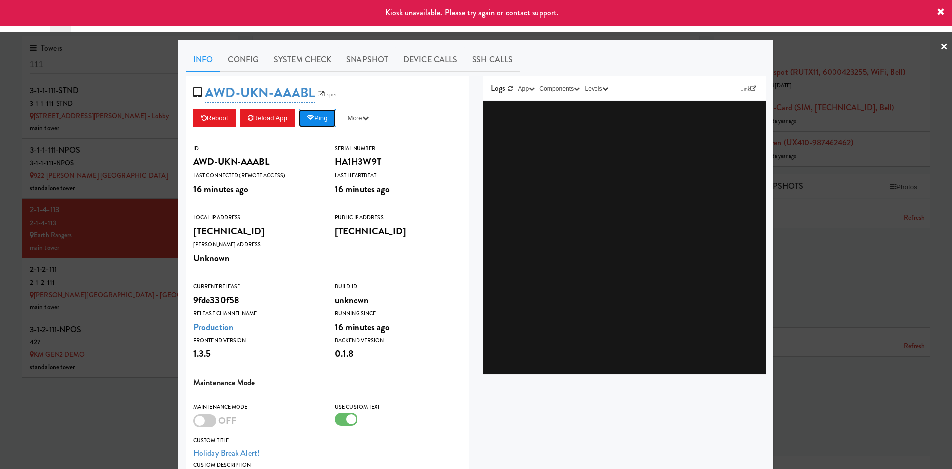
click at [328, 124] on button "Ping" at bounding box center [317, 118] width 37 height 18
